Goal: Check status: Check status

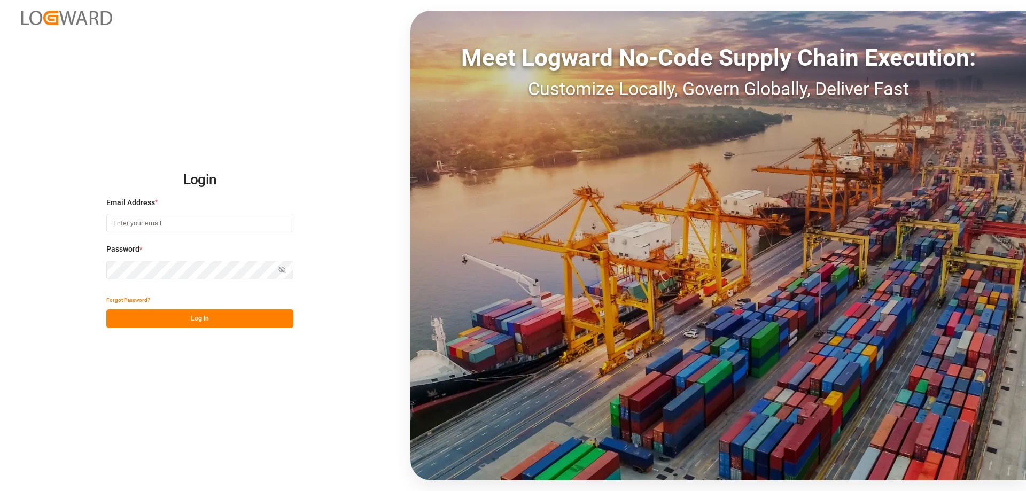
click at [142, 228] on input at bounding box center [199, 223] width 187 height 19
type input "[EMAIL_ADDRESS][DOMAIN_NAME]"
click at [222, 322] on button "Log In" at bounding box center [199, 318] width 187 height 19
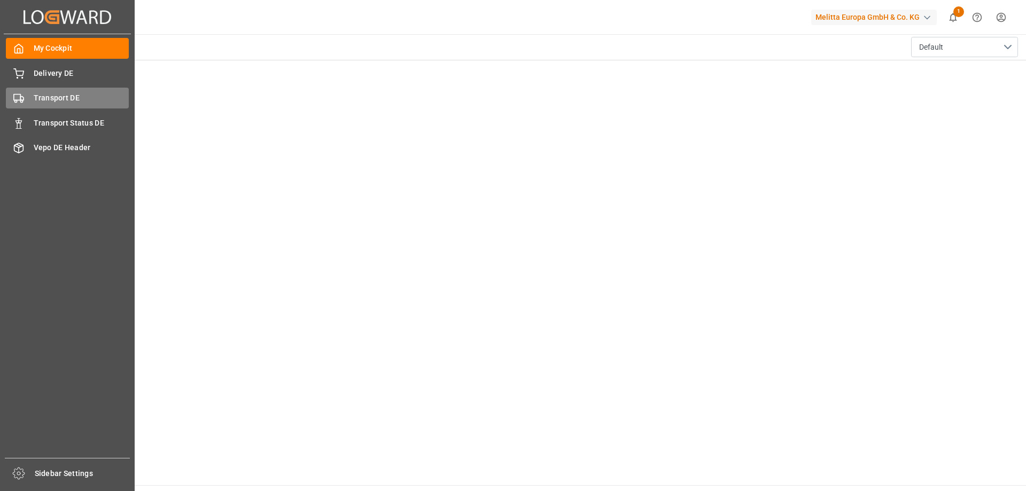
click at [48, 99] on span "Transport DE" at bounding box center [82, 97] width 96 height 11
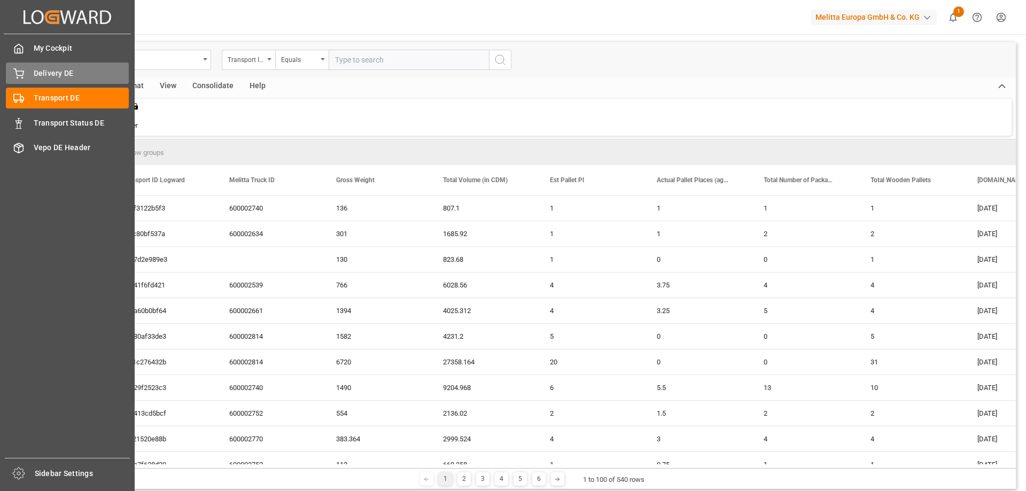
click at [17, 74] on icon at bounding box center [19, 72] width 10 height 7
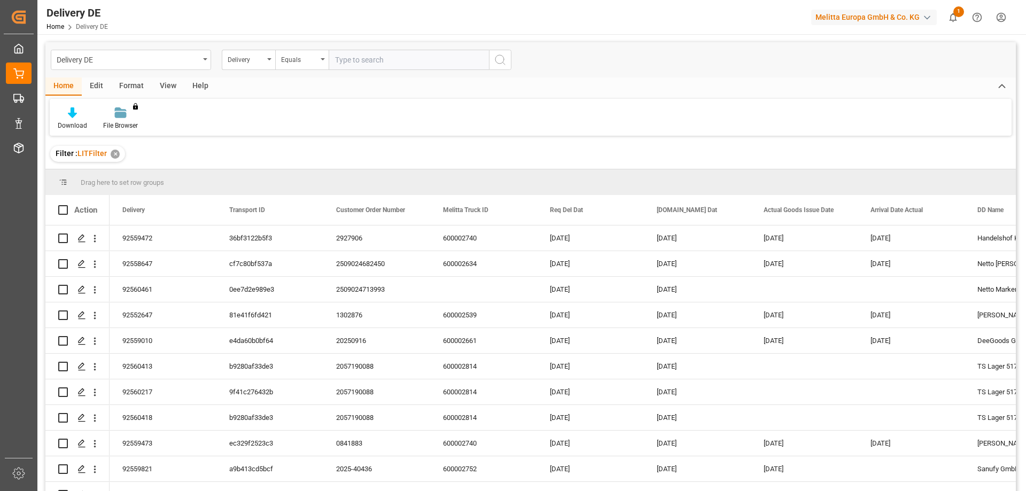
click at [391, 59] on input "text" at bounding box center [409, 60] width 160 height 20
type input "0"
type input "92559894"
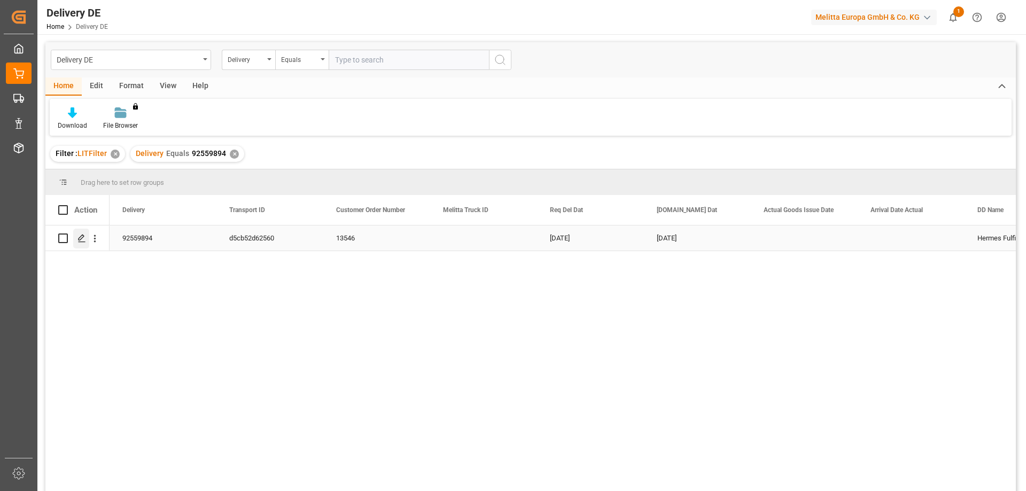
click at [83, 237] on polygon "Press SPACE to select this row." at bounding box center [81, 237] width 5 height 5
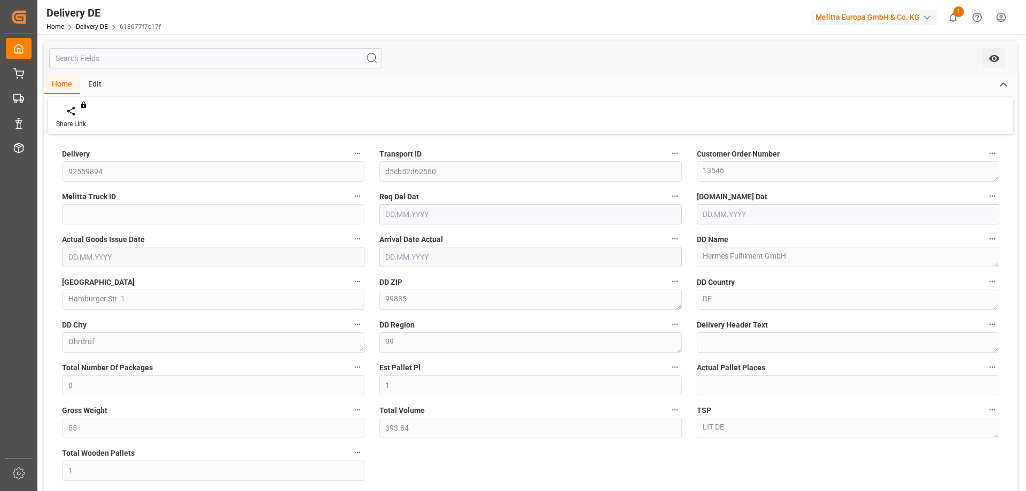
type input "0"
type input "1"
type input "55"
type input "393.84"
type input "1"
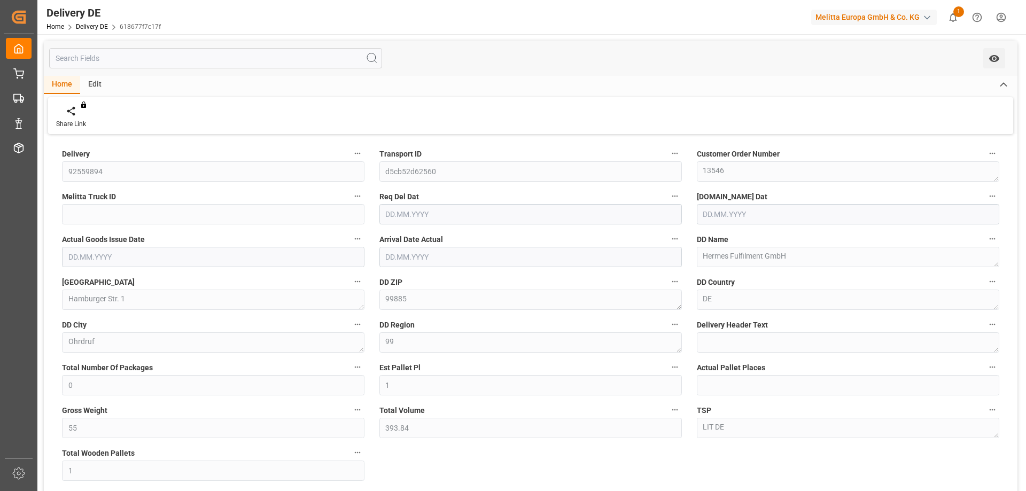
type input "[DATE]"
click at [141, 105] on div "Share Link You don't have permission for this feature. Contact admin." at bounding box center [530, 115] width 965 height 37
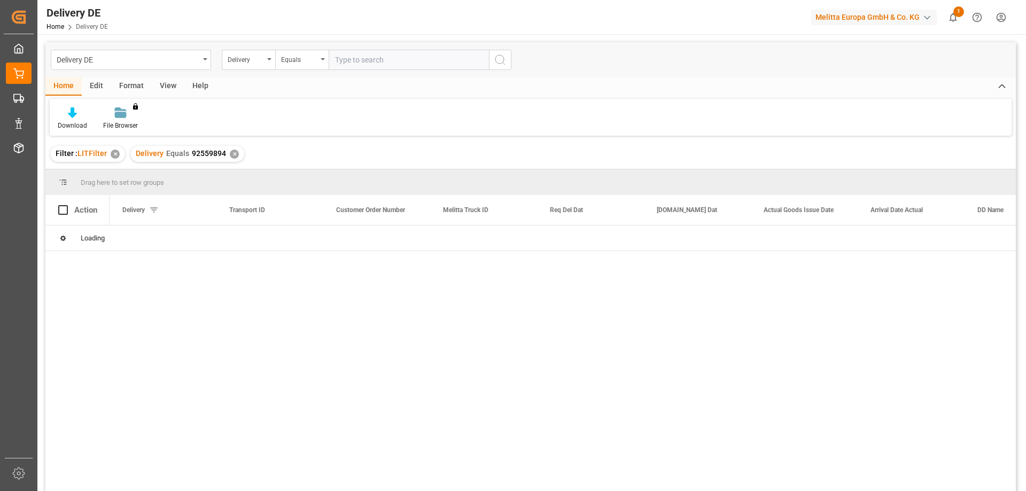
click at [355, 59] on input "text" at bounding box center [409, 60] width 160 height 20
type input "92560186"
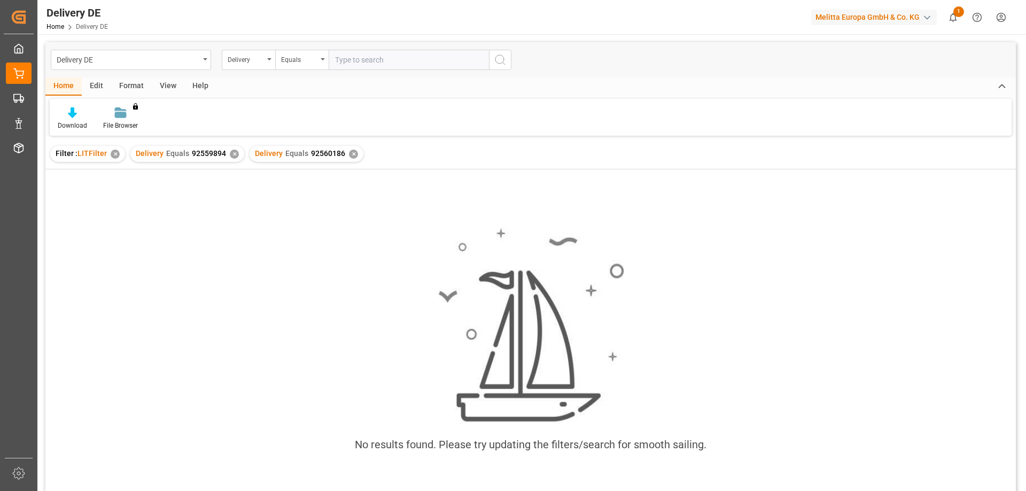
click at [230, 155] on div "✕" at bounding box center [234, 154] width 9 height 9
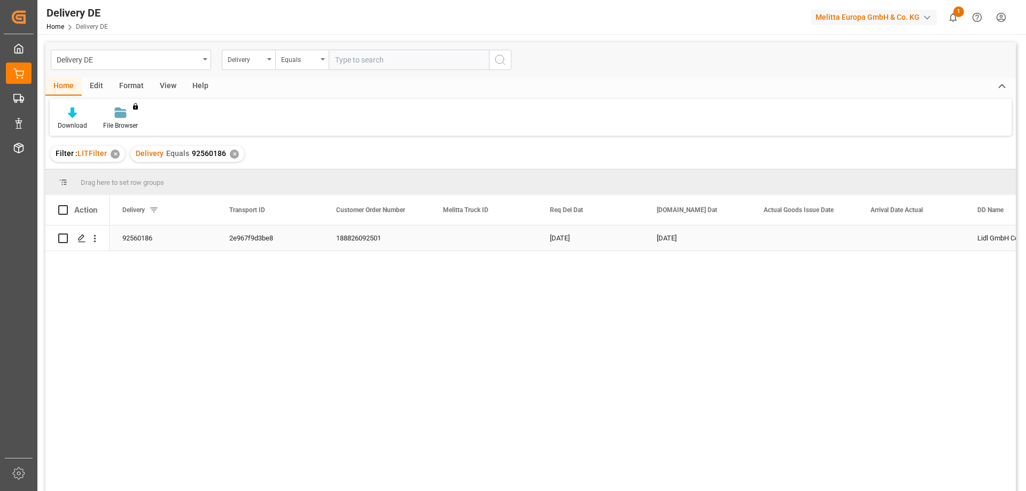
click at [254, 239] on div "2e967f9d3be8" at bounding box center [269, 237] width 107 height 25
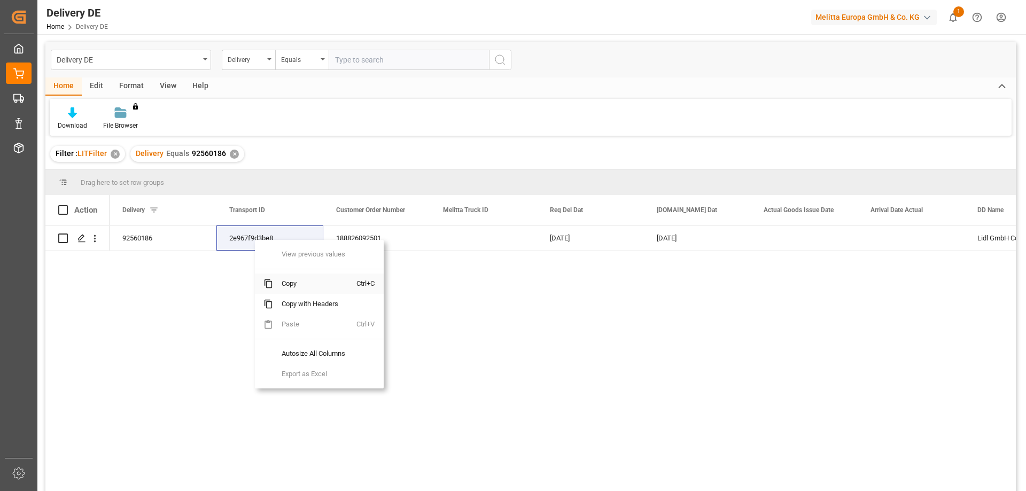
click at [301, 287] on span "Copy" at bounding box center [314, 284] width 83 height 20
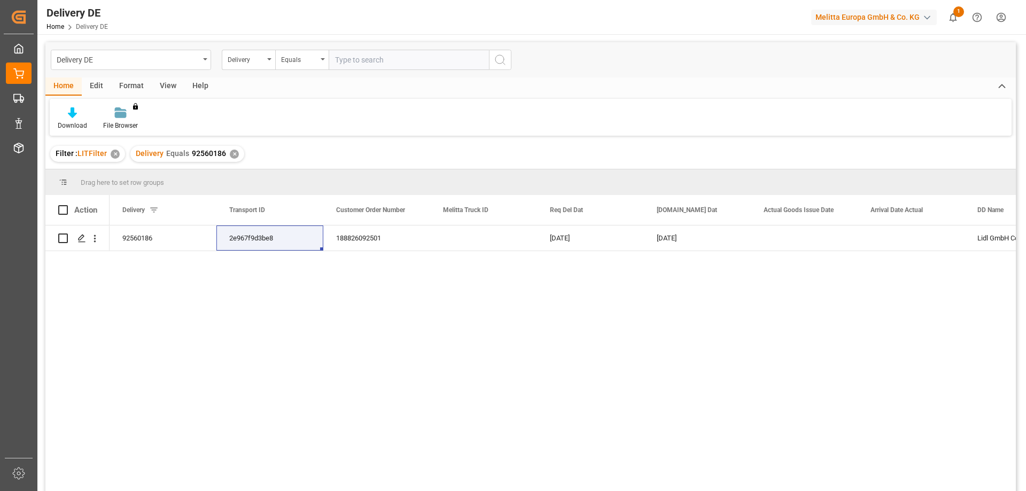
click at [231, 153] on div "✕" at bounding box center [234, 154] width 9 height 9
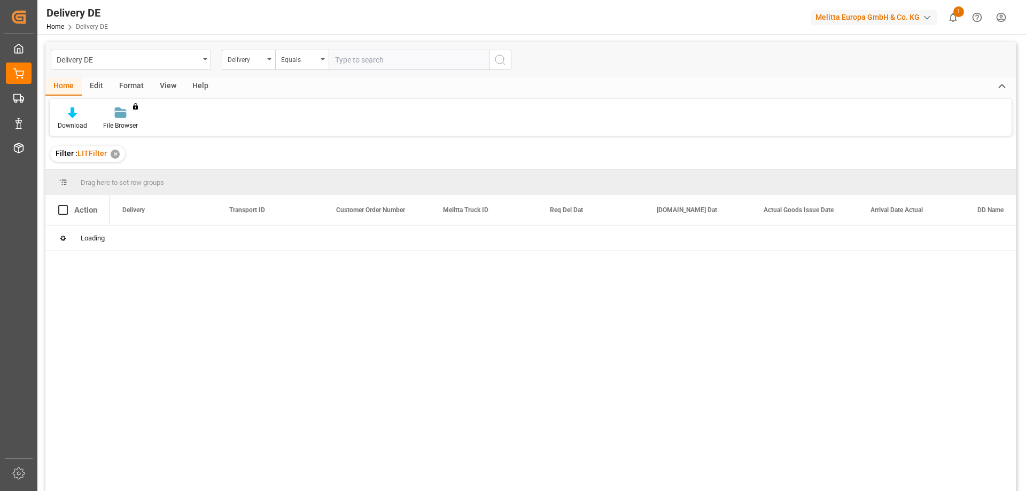
click at [349, 58] on input "text" at bounding box center [409, 60] width 160 height 20
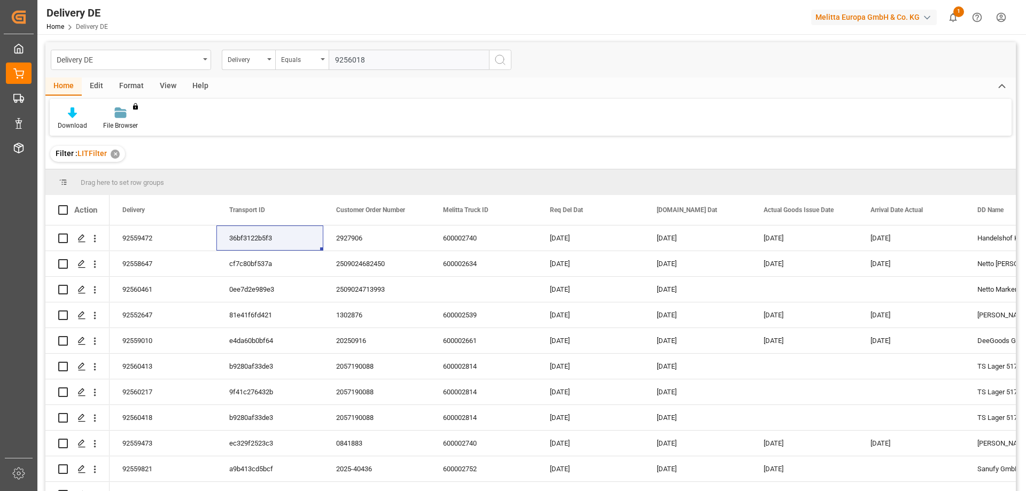
type input "92560189"
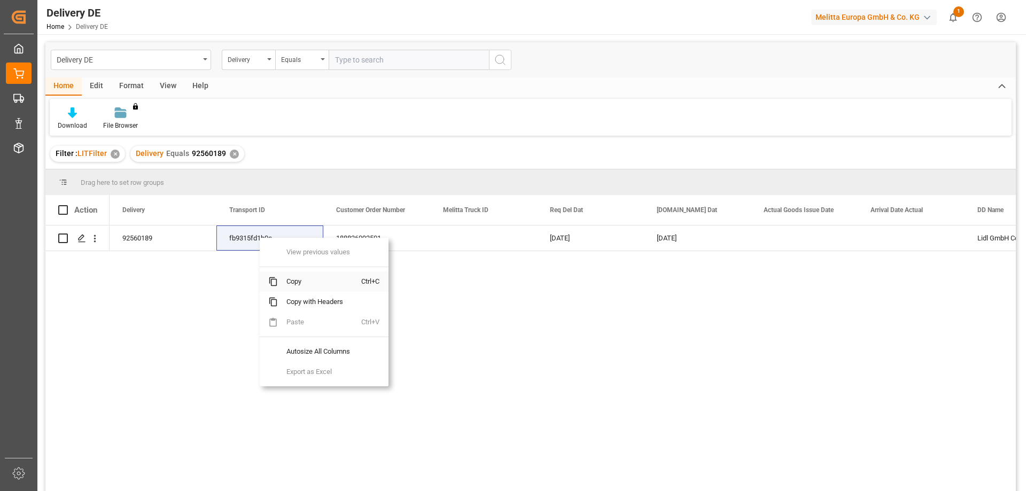
click at [291, 281] on span "Copy" at bounding box center [319, 281] width 83 height 20
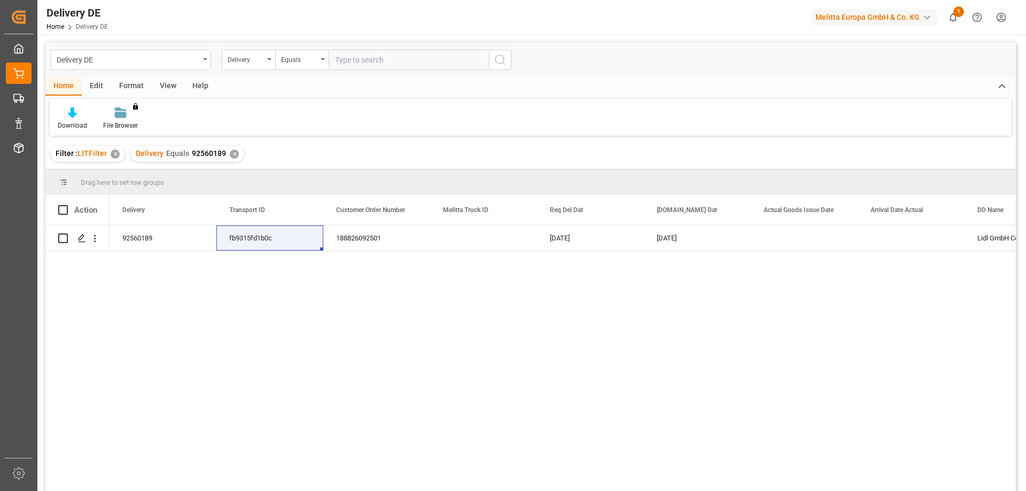
click at [231, 154] on div "✕" at bounding box center [234, 154] width 9 height 9
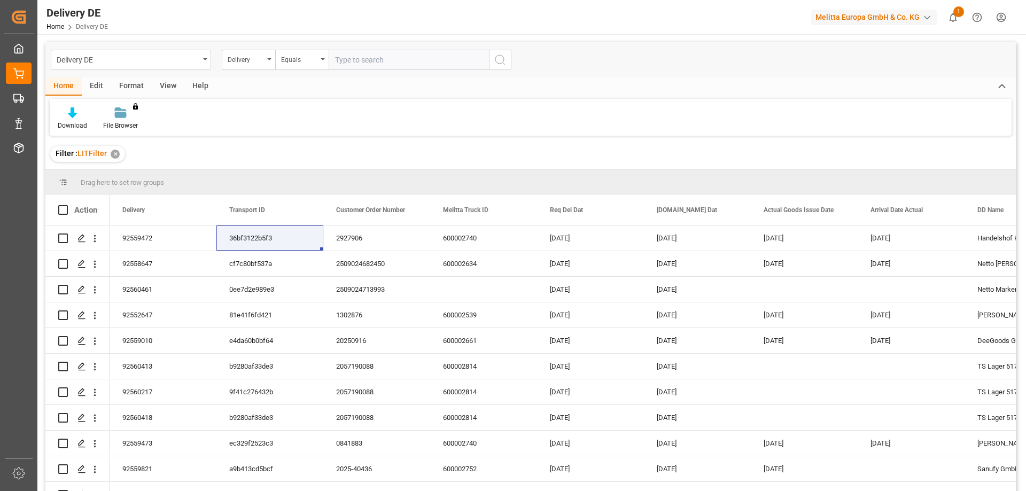
click at [352, 58] on input "text" at bounding box center [409, 60] width 160 height 20
type input "92560214"
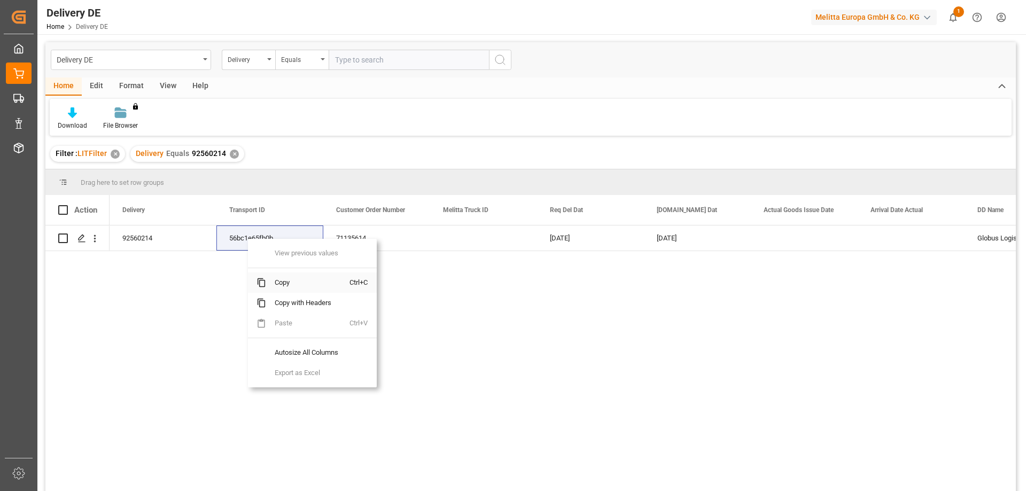
click at [276, 276] on span "Copy" at bounding box center [307, 283] width 83 height 20
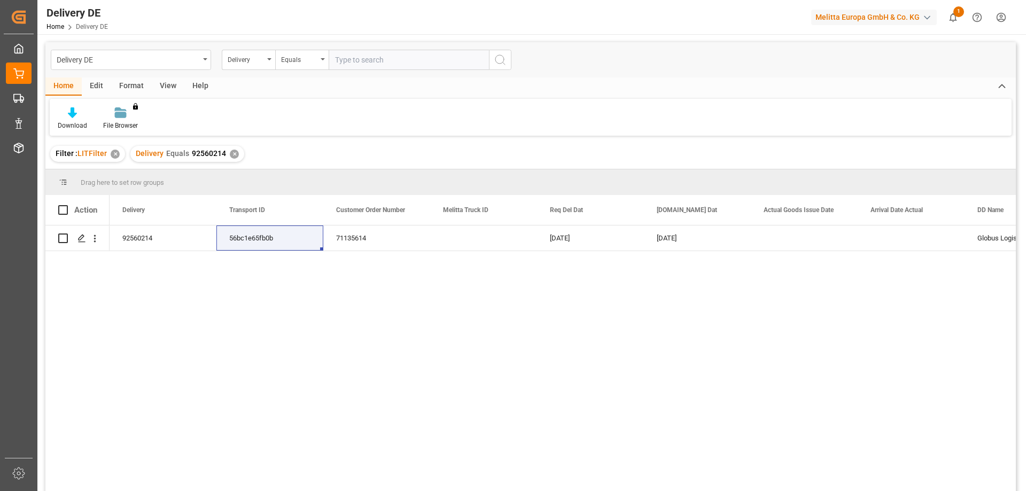
click at [231, 154] on div "✕" at bounding box center [234, 154] width 9 height 9
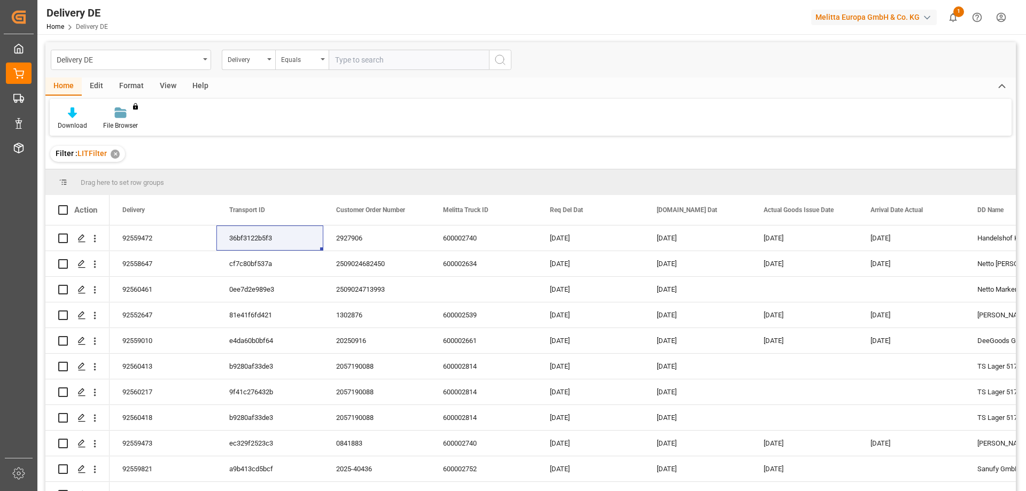
click at [375, 61] on input "text" at bounding box center [409, 60] width 160 height 20
type input "92560137"
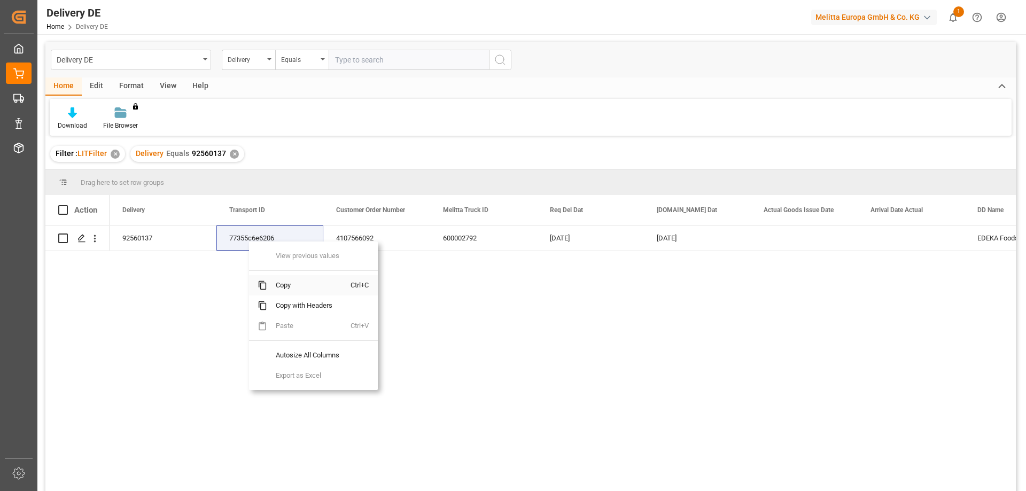
drag, startPoint x: 268, startPoint y: 281, endPoint x: 450, endPoint y: 281, distance: 182.7
click at [268, 281] on span "Copy" at bounding box center [308, 285] width 83 height 20
click at [230, 156] on div "✕" at bounding box center [234, 154] width 9 height 9
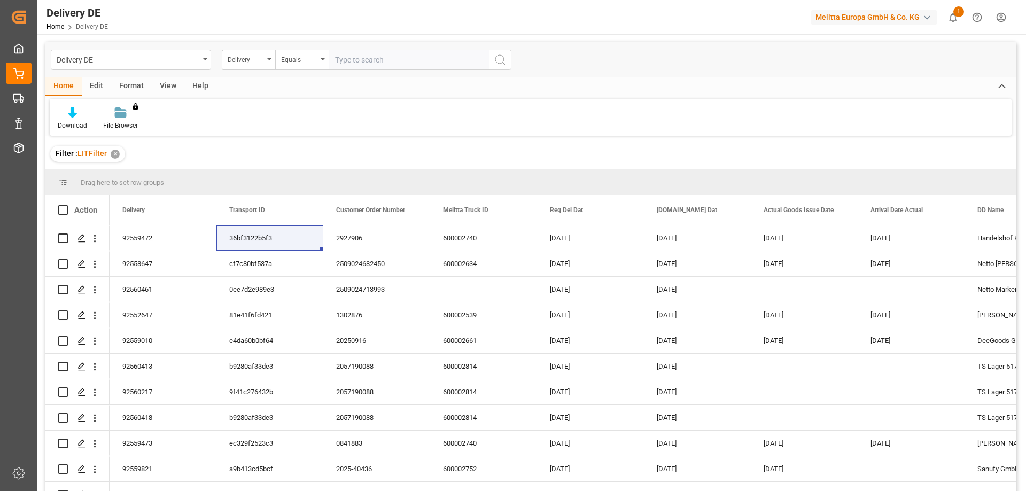
click at [362, 56] on input "text" at bounding box center [409, 60] width 160 height 20
click at [382, 60] on input "text" at bounding box center [409, 60] width 160 height 20
type input "92560155"
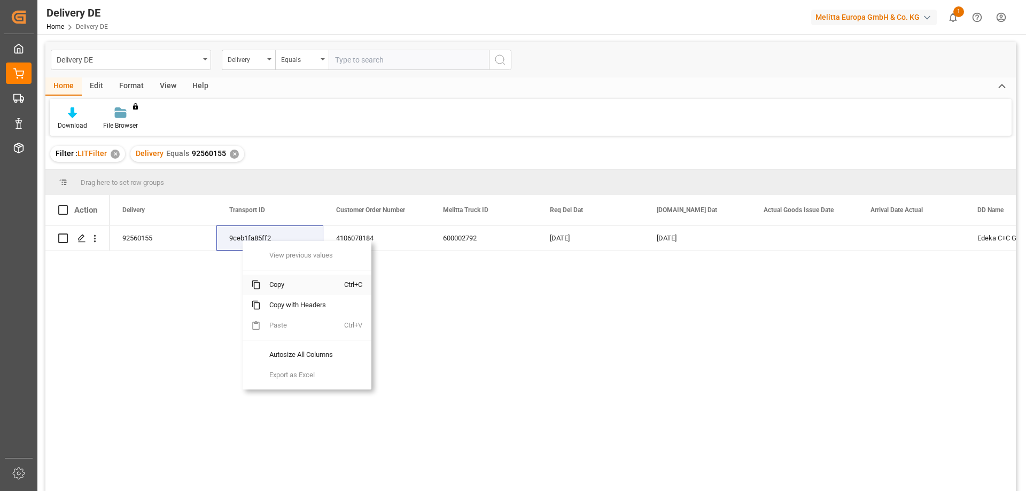
click at [266, 279] on span "Copy" at bounding box center [302, 285] width 83 height 20
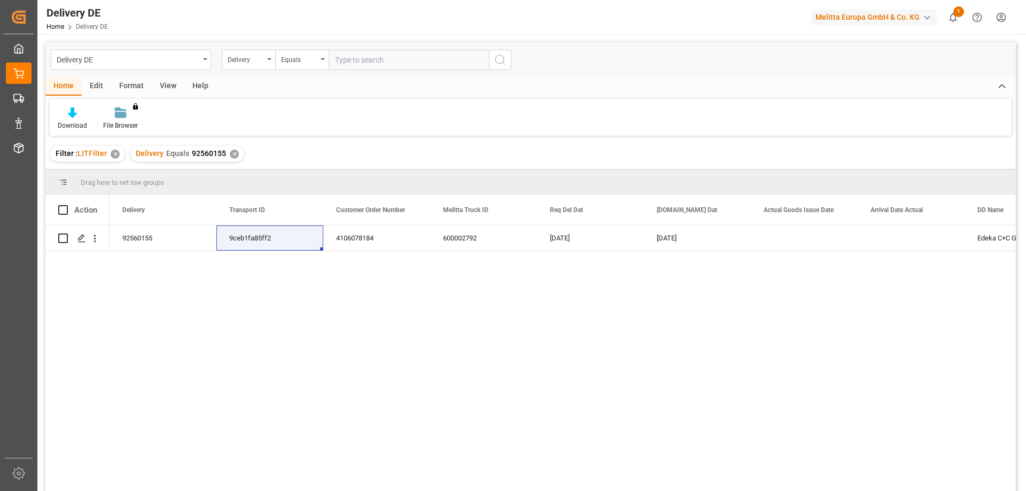
click at [230, 156] on div "✕" at bounding box center [234, 154] width 9 height 9
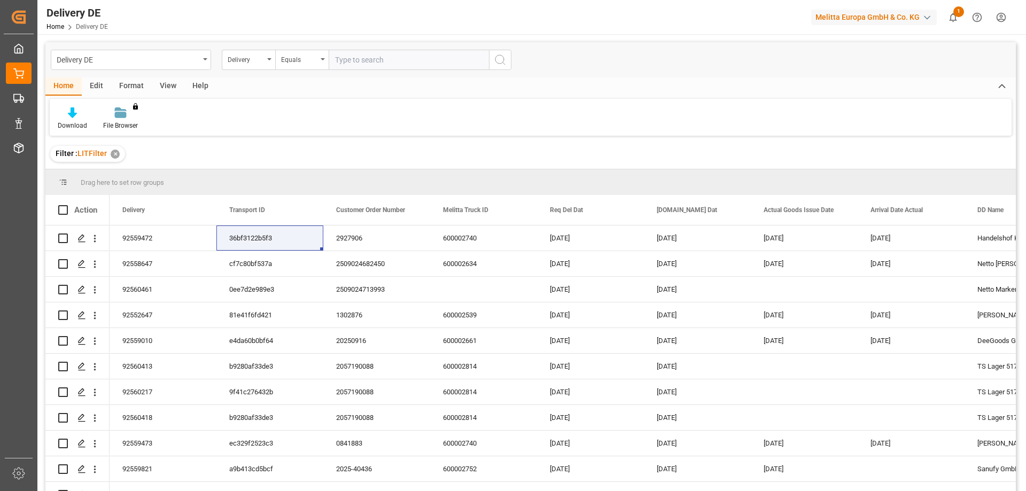
click at [364, 62] on input "text" at bounding box center [409, 60] width 160 height 20
type input "92559526"
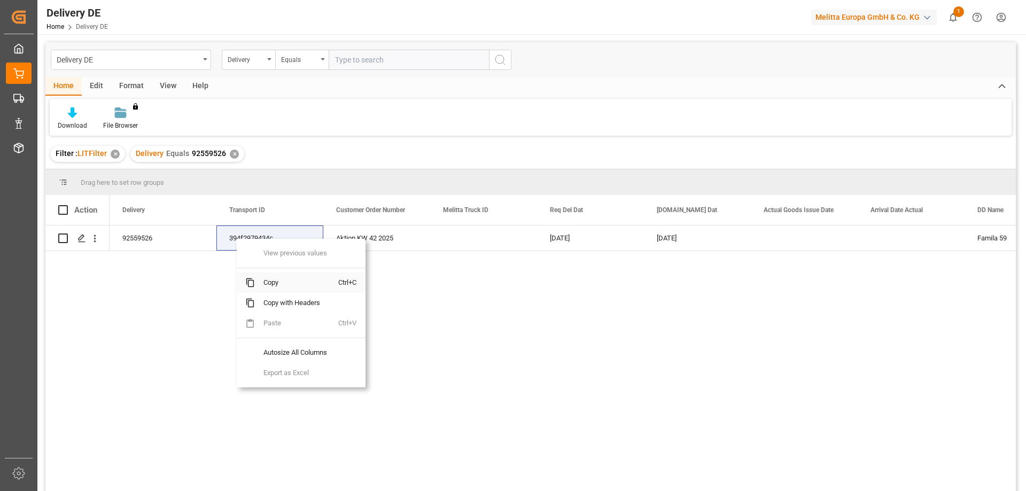
click at [269, 281] on span "Copy" at bounding box center [296, 283] width 83 height 20
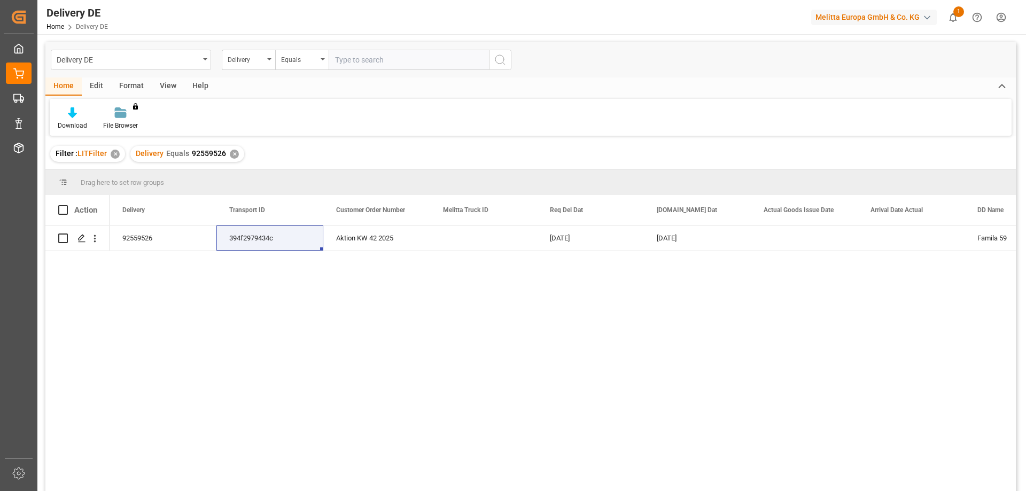
click at [231, 157] on div "✕" at bounding box center [234, 154] width 9 height 9
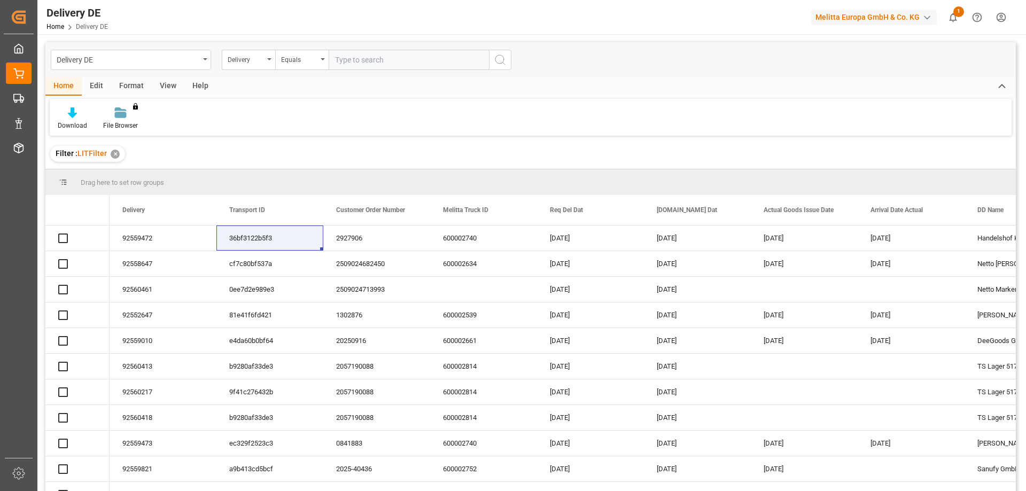
click at [359, 59] on input "text" at bounding box center [409, 60] width 160 height 20
click at [378, 64] on input "text" at bounding box center [409, 60] width 160 height 20
type input "92560461"
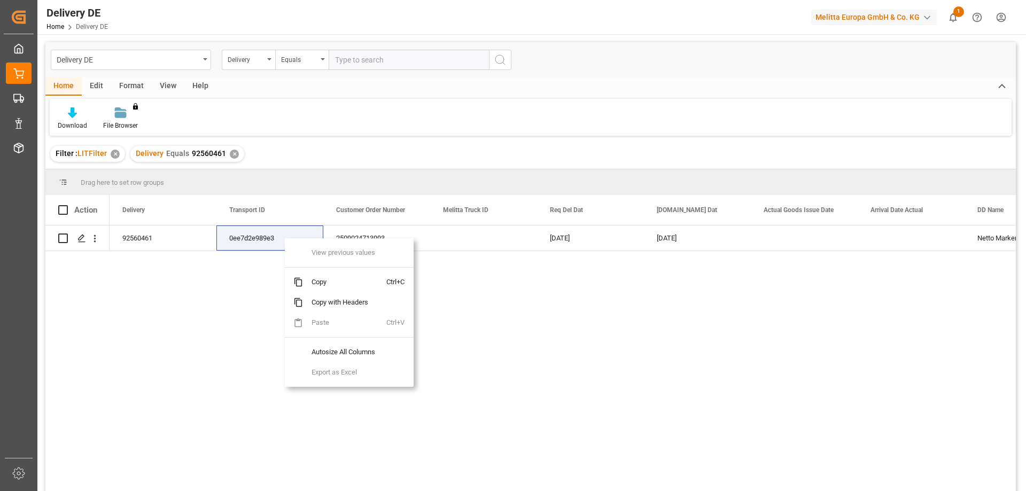
click at [316, 283] on span "Copy" at bounding box center [344, 282] width 83 height 20
